Goal: Task Accomplishment & Management: Manage account settings

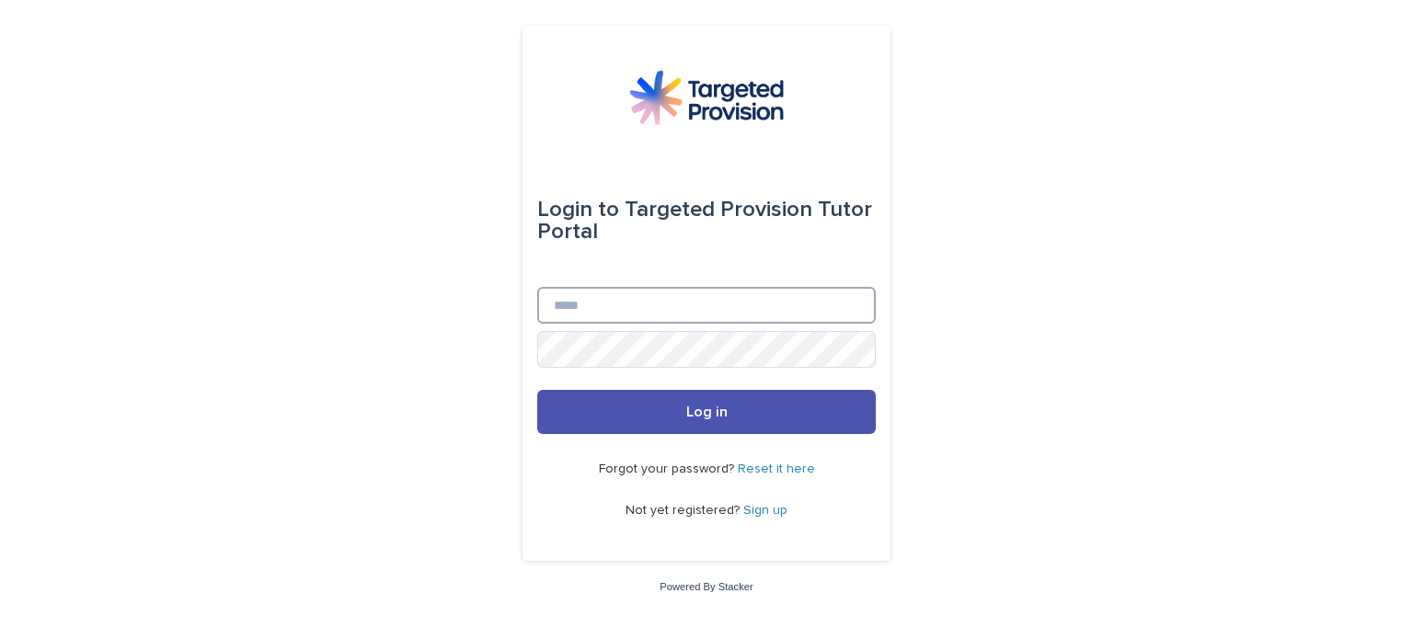
click at [729, 311] on input "Email" at bounding box center [706, 305] width 339 height 37
type input "**********"
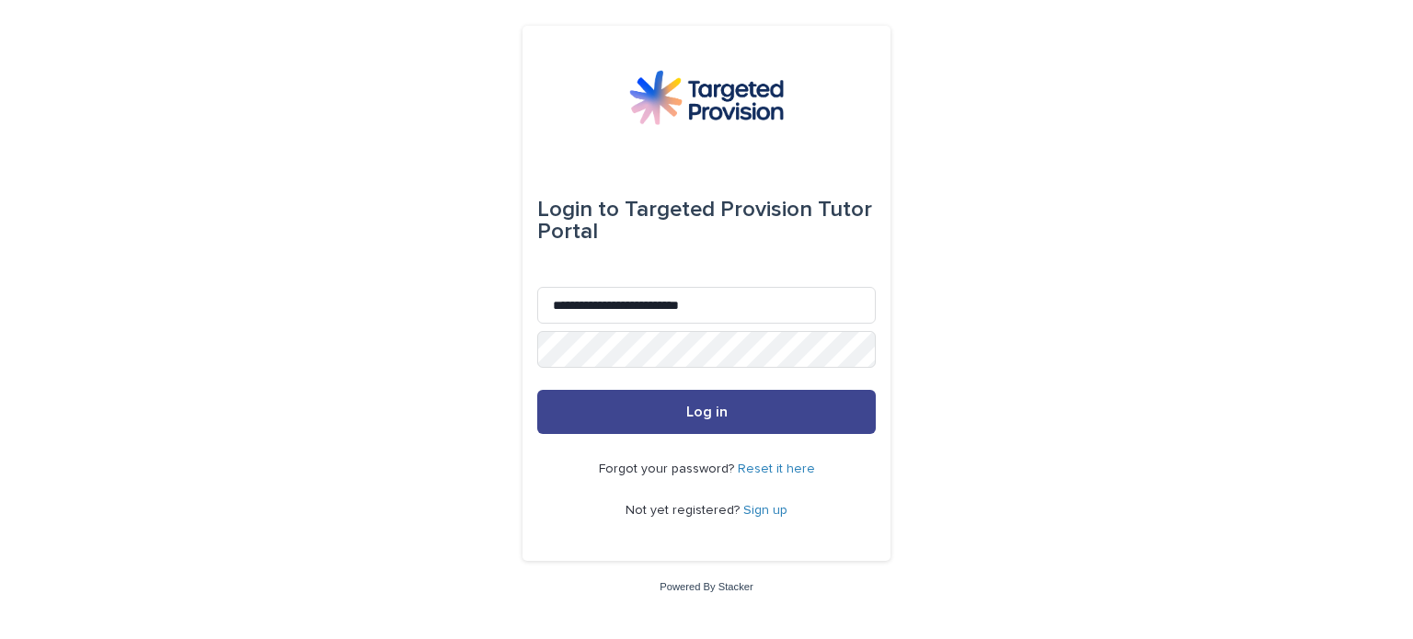
click at [595, 405] on button "Log in" at bounding box center [706, 412] width 339 height 44
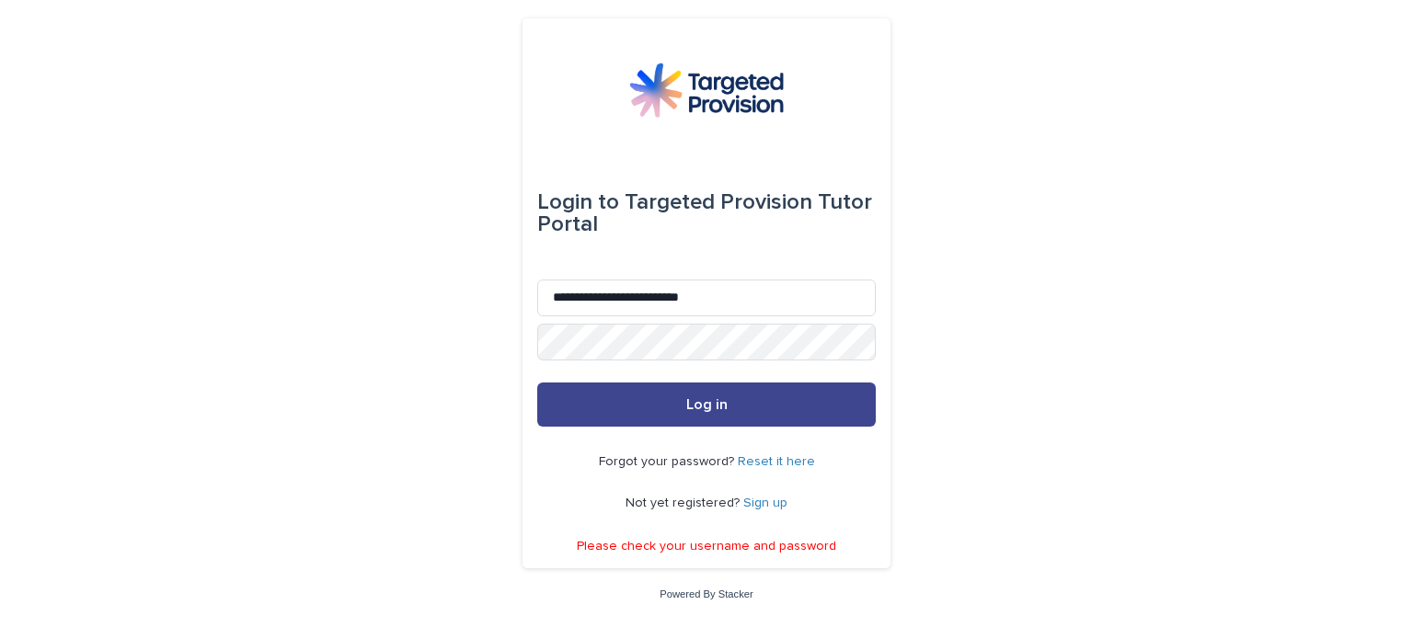
click at [595, 390] on button "Log in" at bounding box center [706, 405] width 339 height 44
click at [609, 395] on button "Log in" at bounding box center [706, 405] width 339 height 44
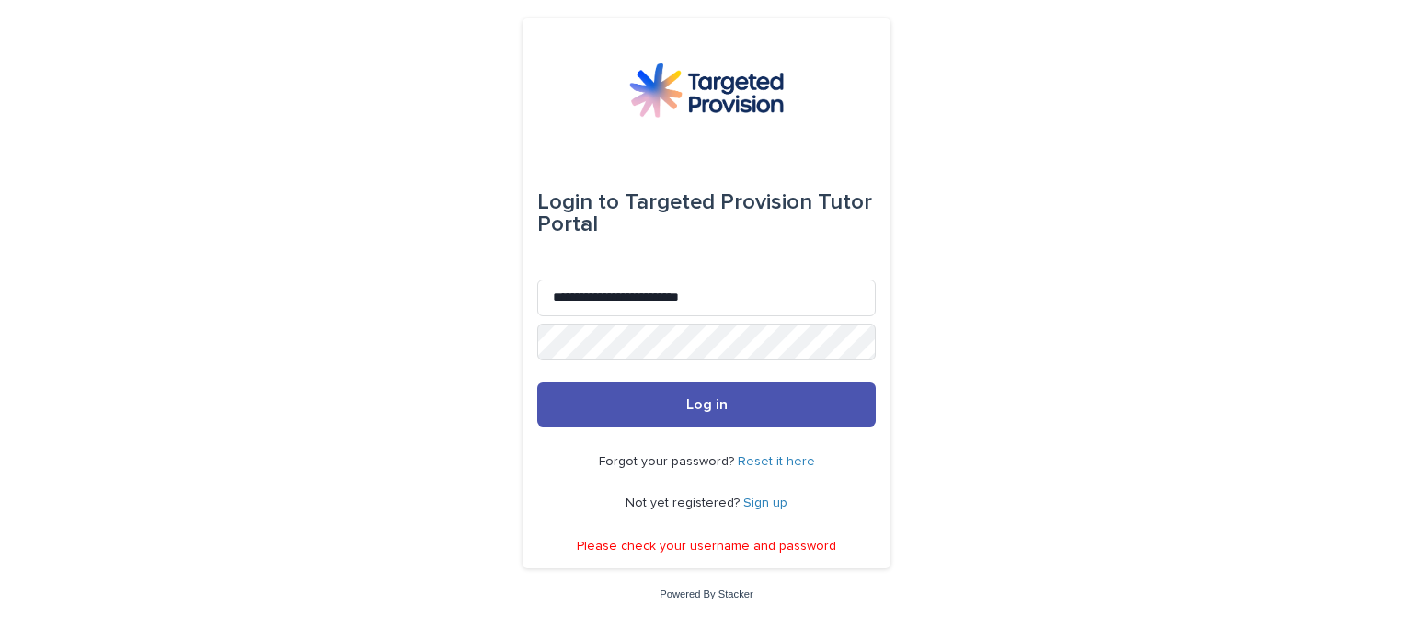
click at [777, 461] on link "Reset it here" at bounding box center [776, 461] width 77 height 13
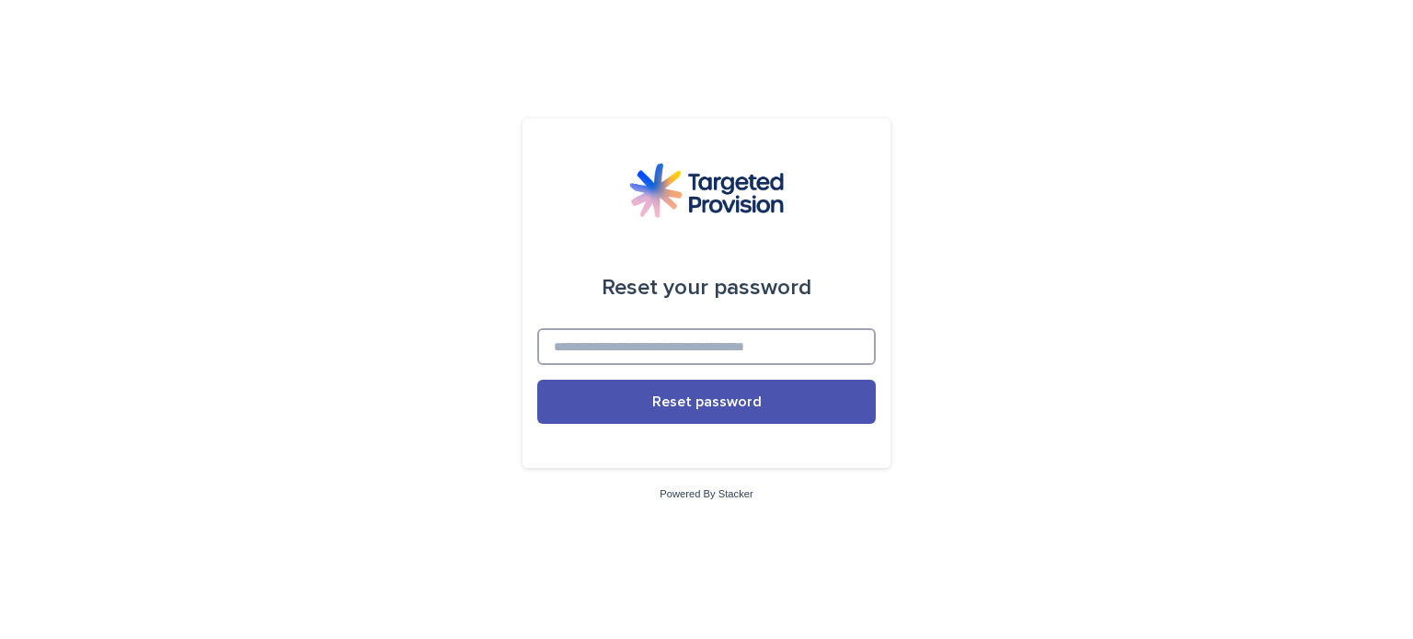
click at [729, 340] on input at bounding box center [706, 346] width 339 height 37
type input "**********"
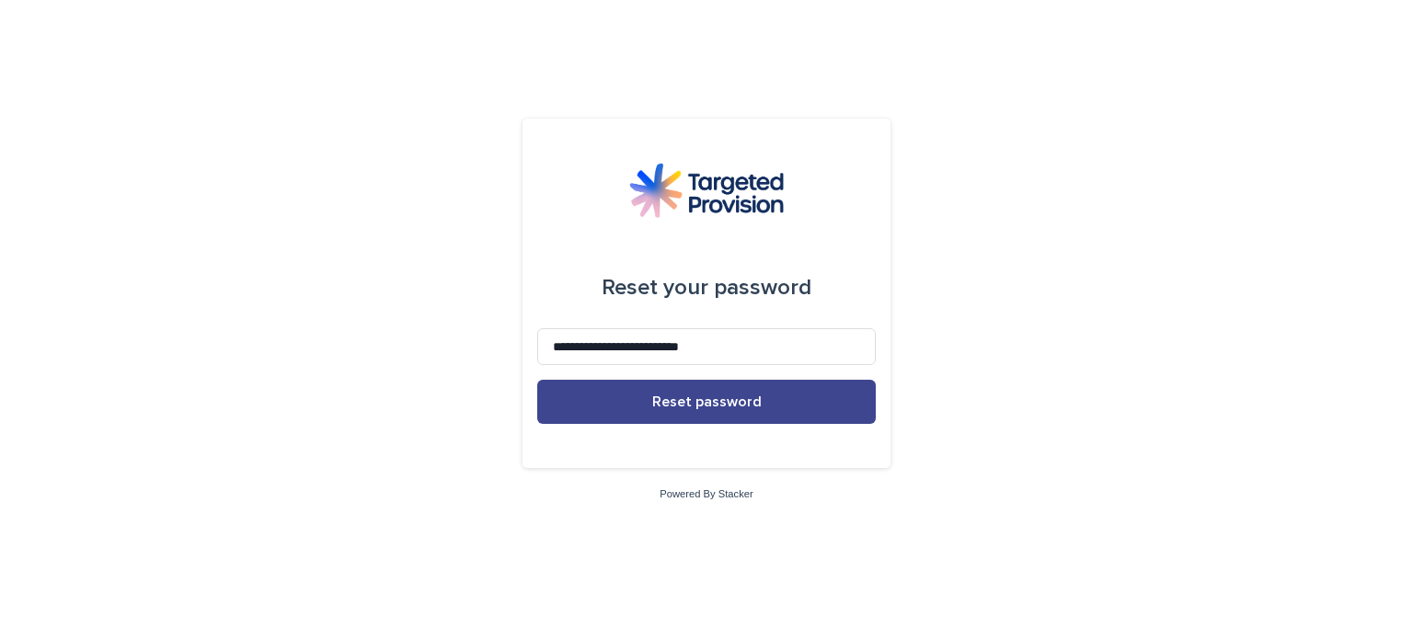
click at [743, 395] on span "Reset password" at bounding box center [706, 402] width 109 height 15
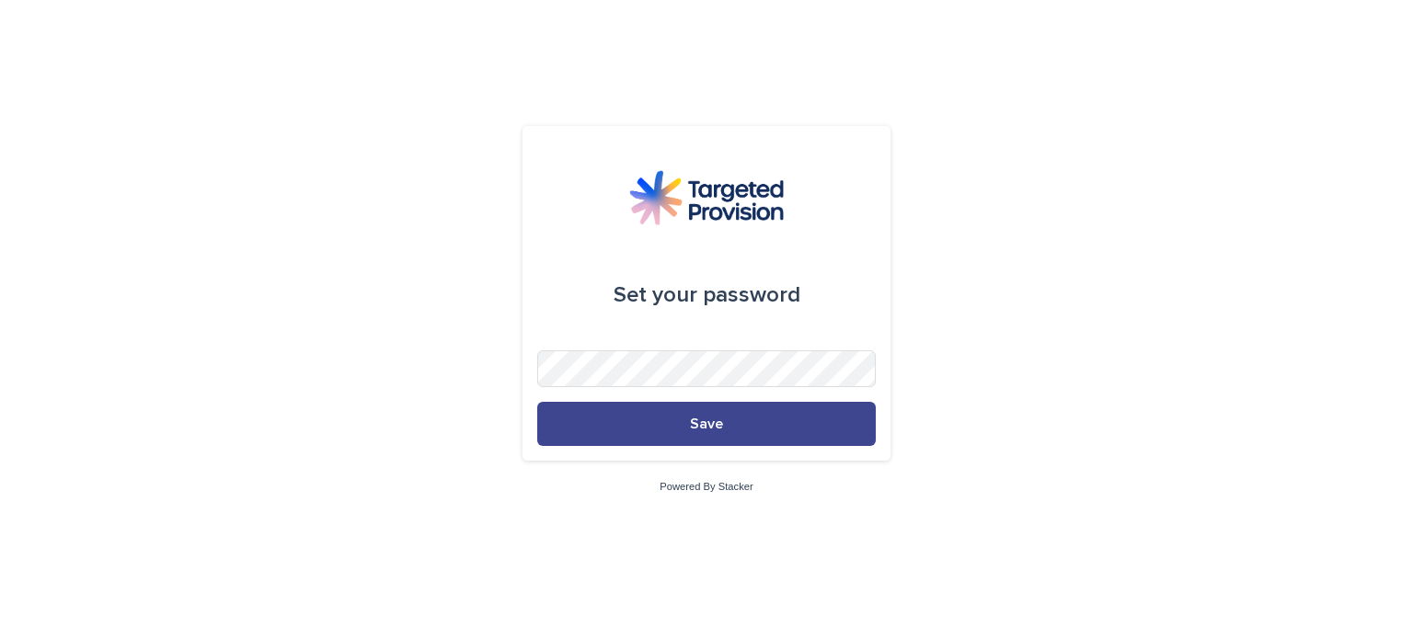
click at [606, 418] on button "Save" at bounding box center [706, 424] width 339 height 44
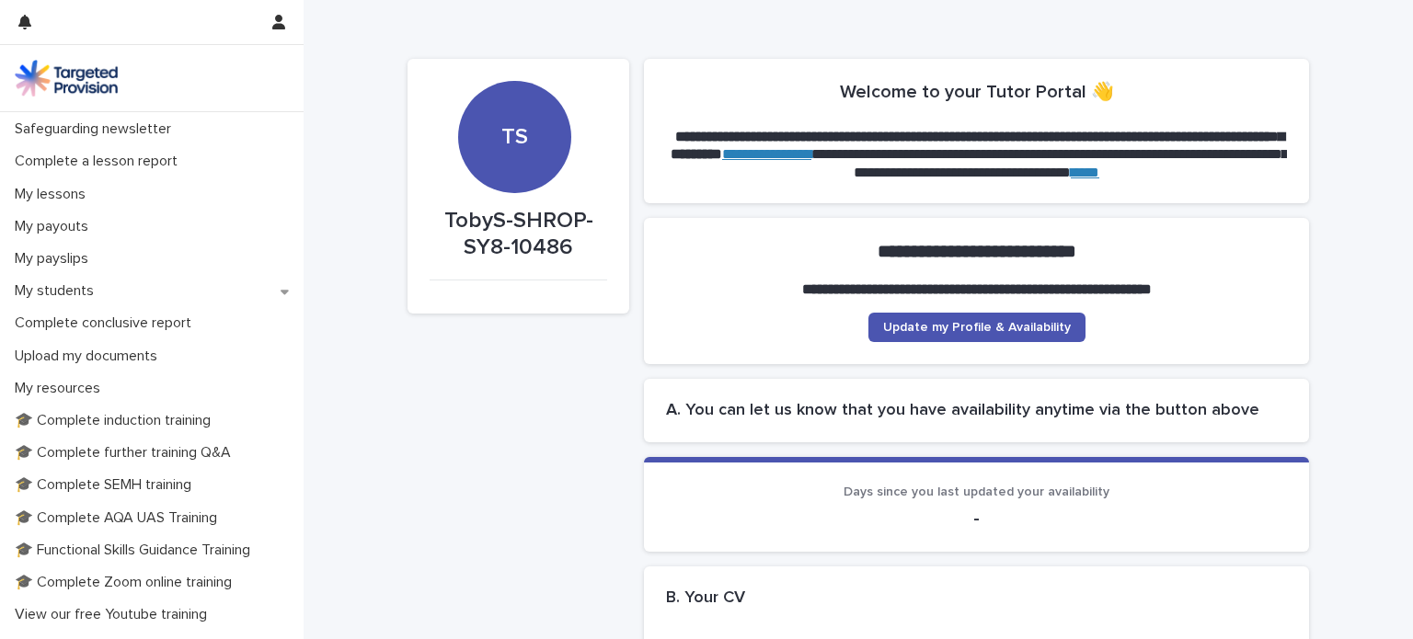
scroll to position [92, 0]
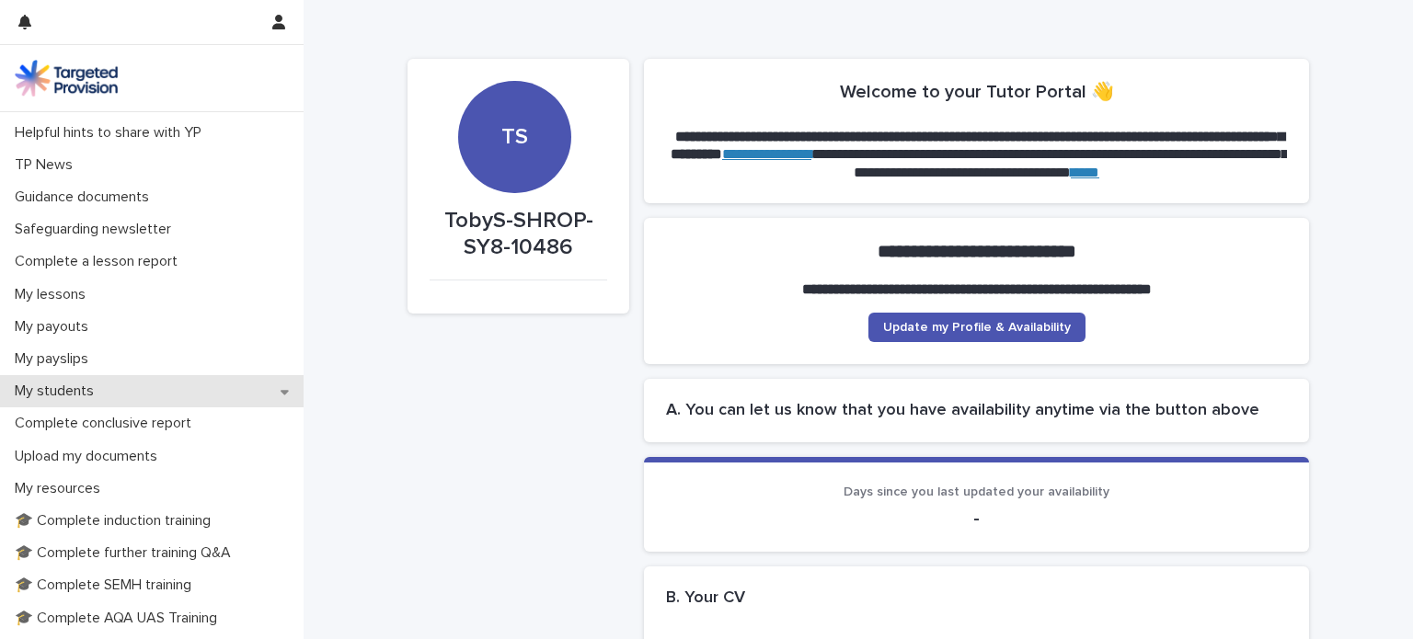
click at [281, 394] on icon at bounding box center [285, 391] width 8 height 13
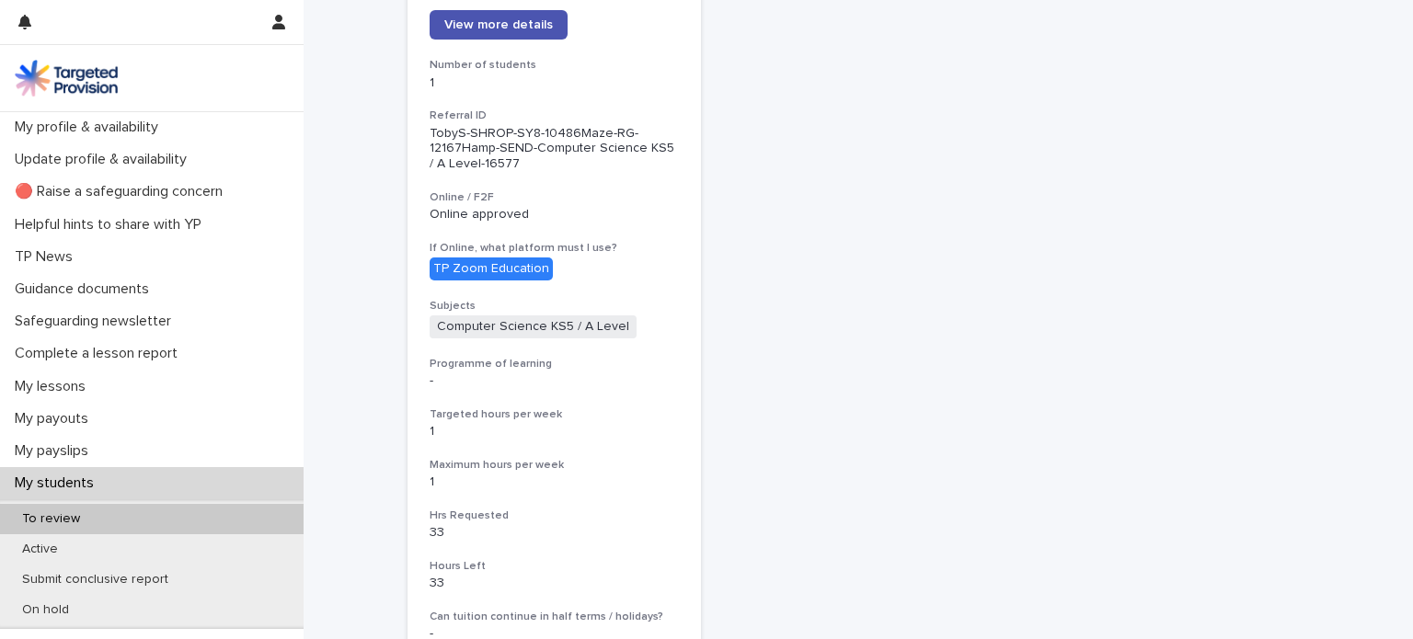
scroll to position [303, 0]
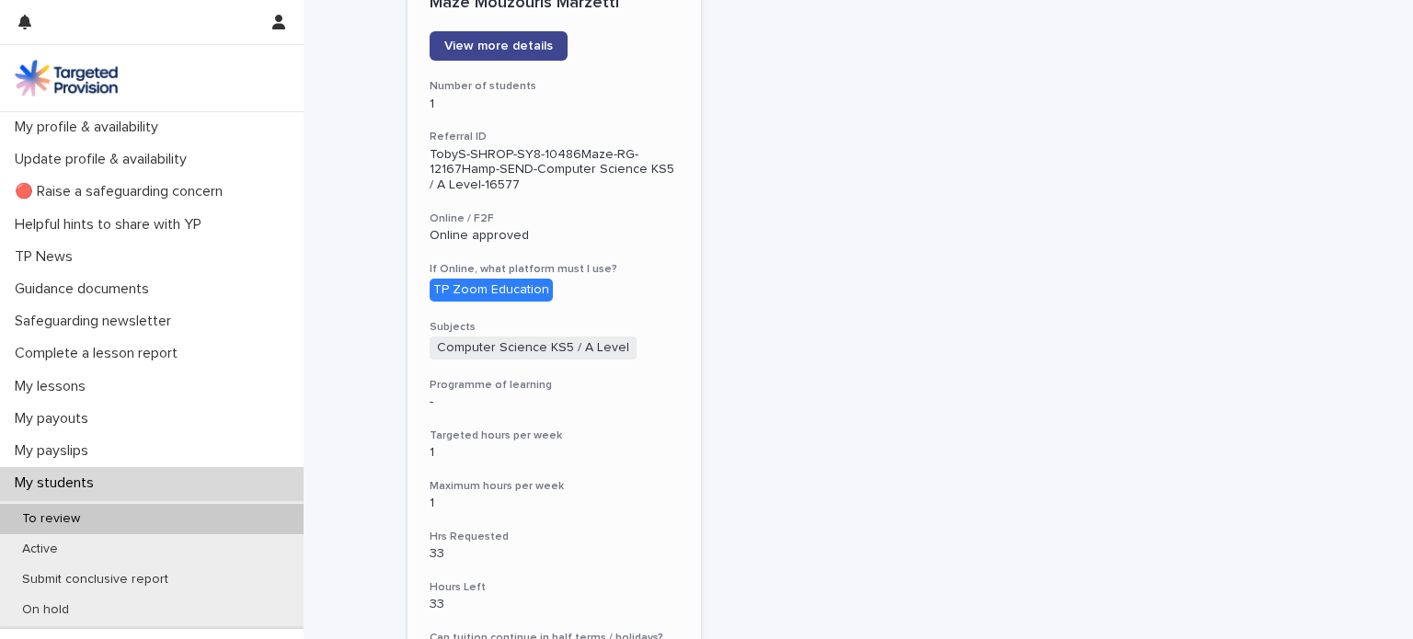
click at [517, 52] on link "View more details" at bounding box center [499, 45] width 138 height 29
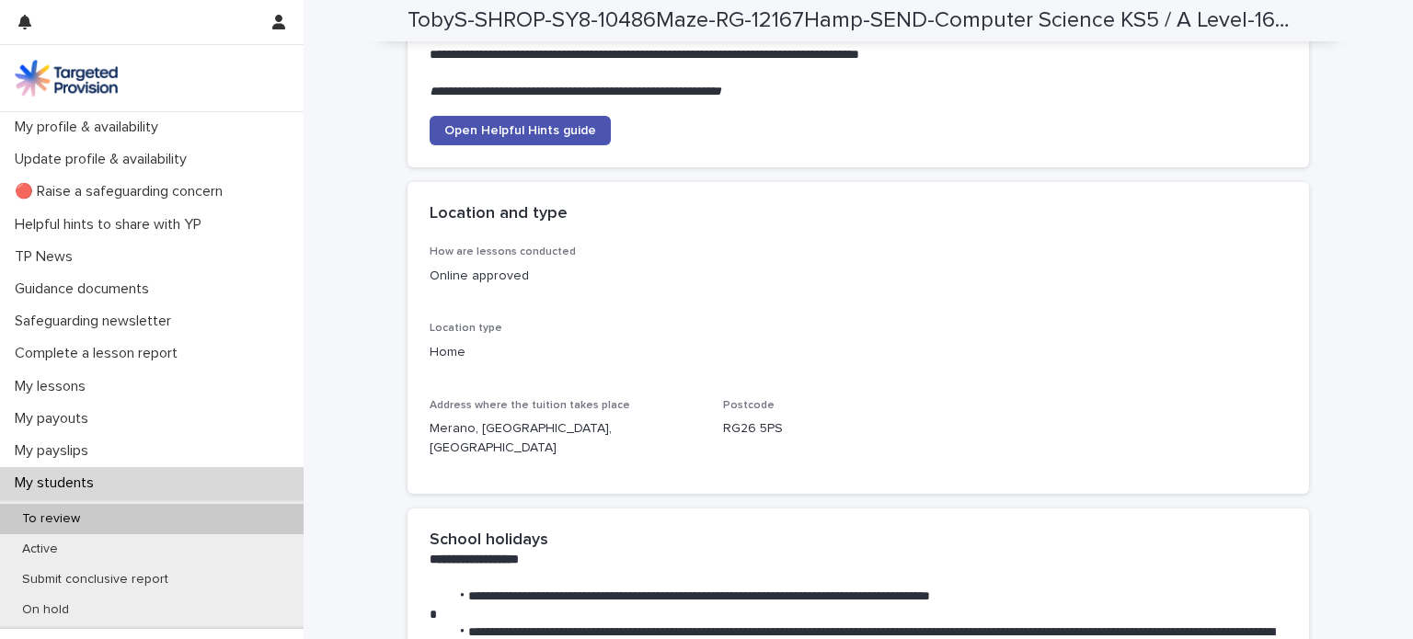
scroll to position [2410, 0]
